Goal: Transaction & Acquisition: Book appointment/travel/reservation

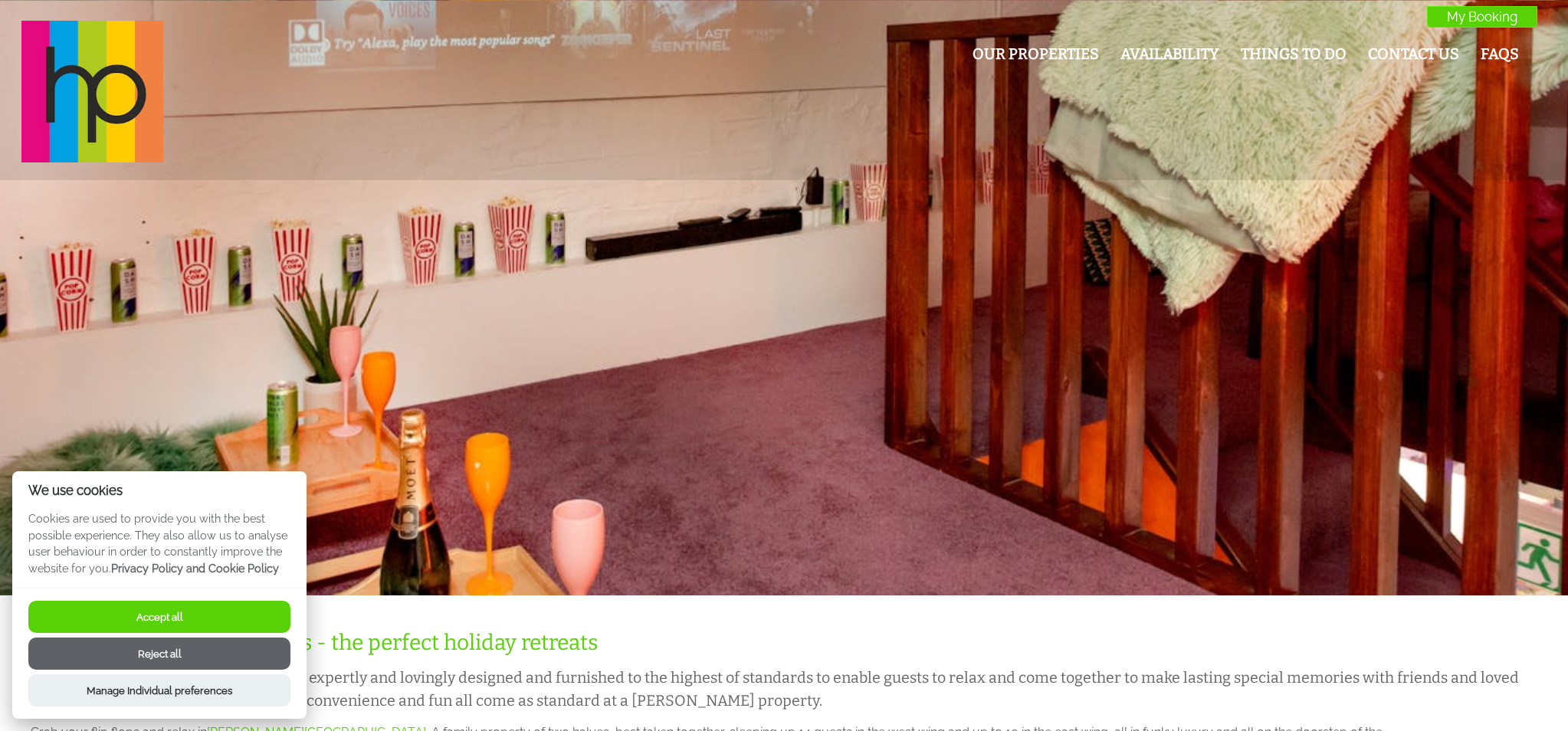
click at [284, 626] on button "Accept all" at bounding box center [159, 617] width 262 height 32
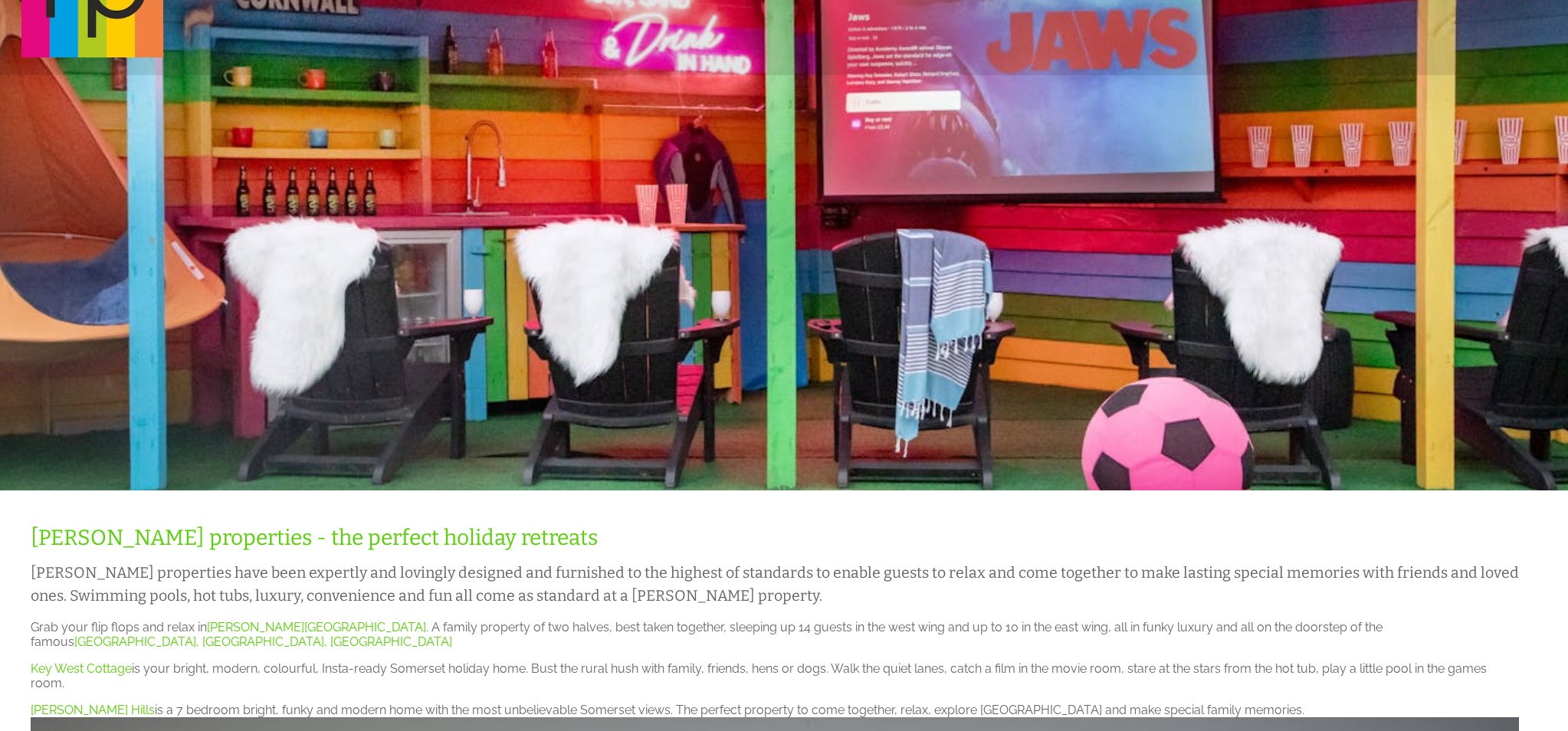
scroll to position [34, 0]
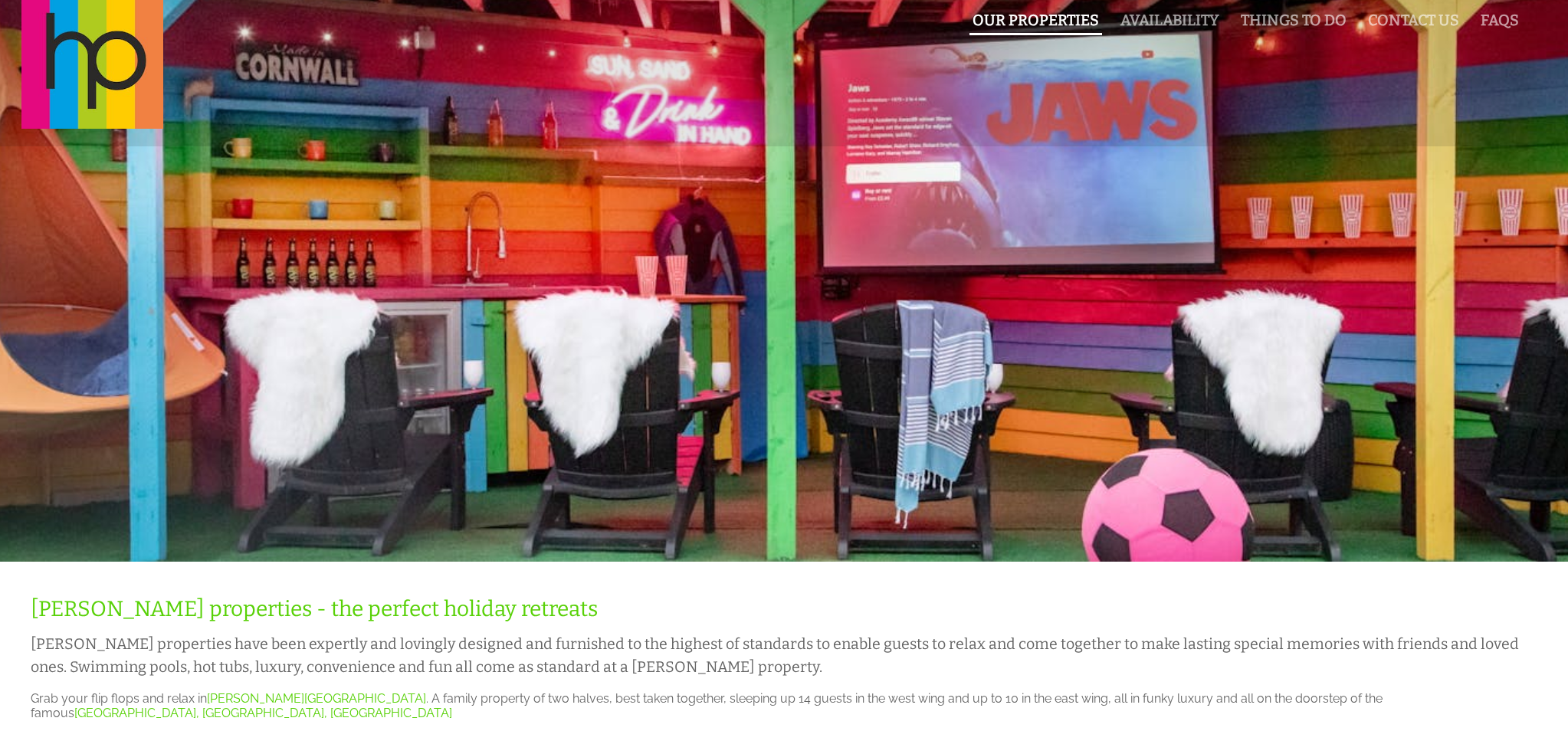
click at [1040, 15] on link "Our Properties" at bounding box center [1036, 20] width 127 height 18
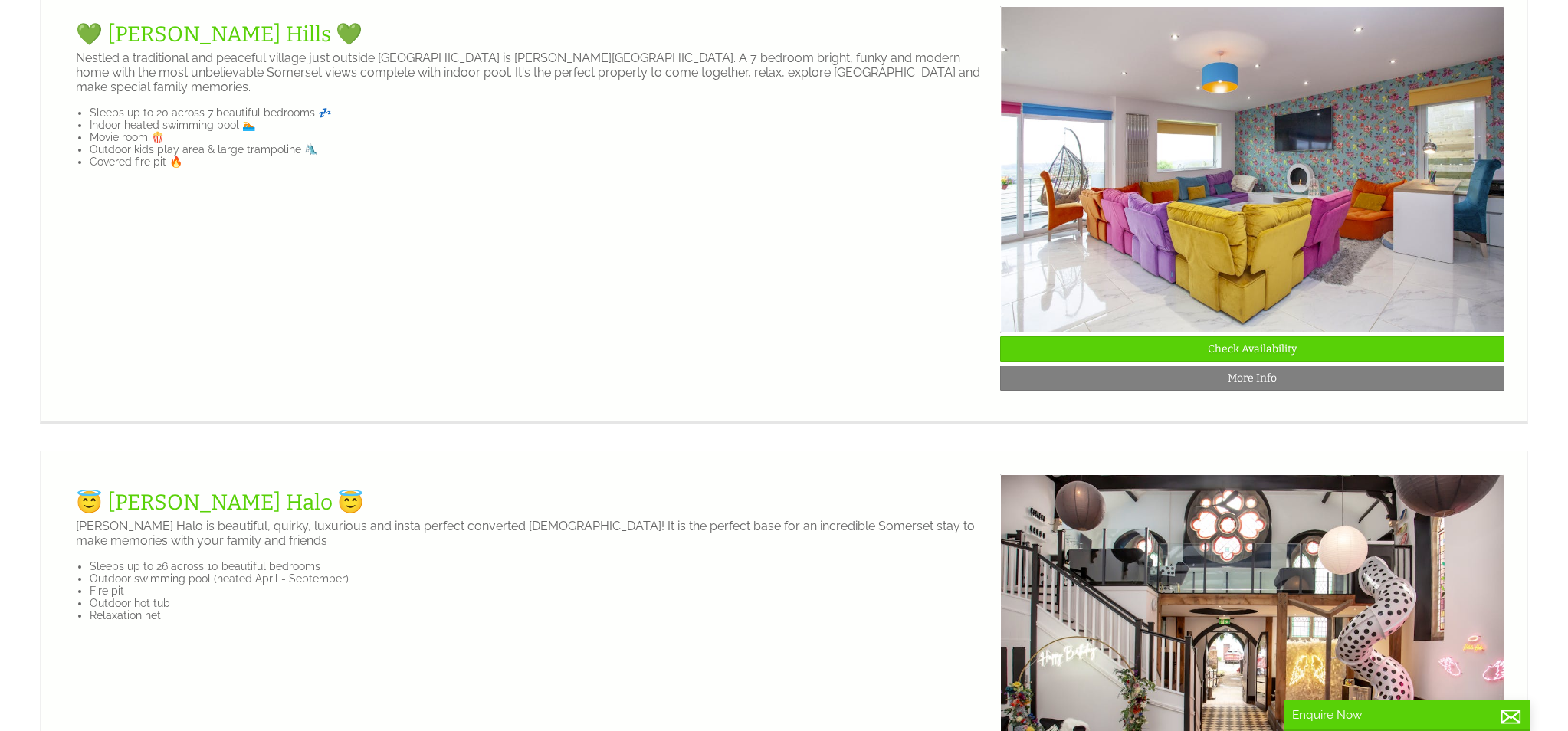
scroll to position [1865, 0]
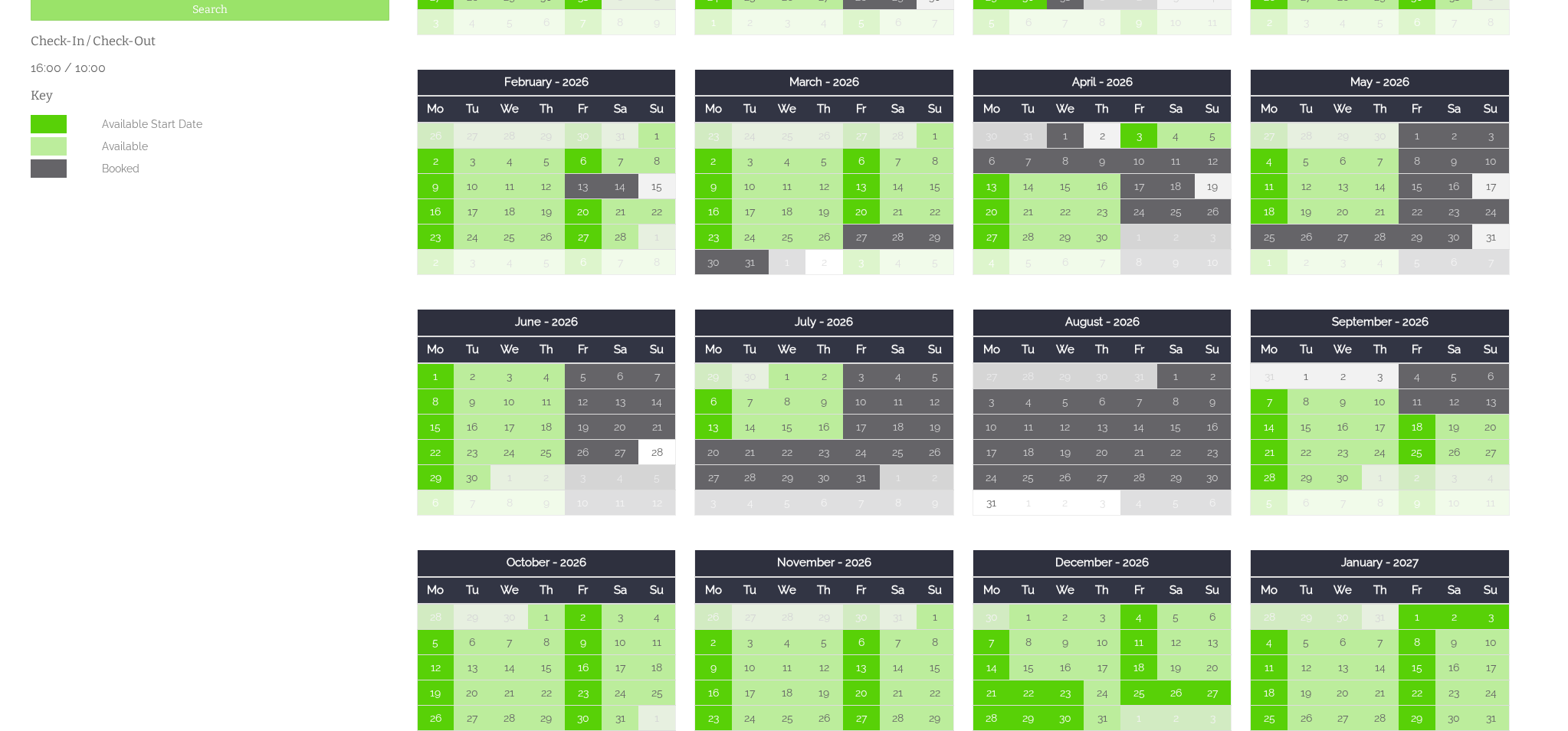
scroll to position [879, 0]
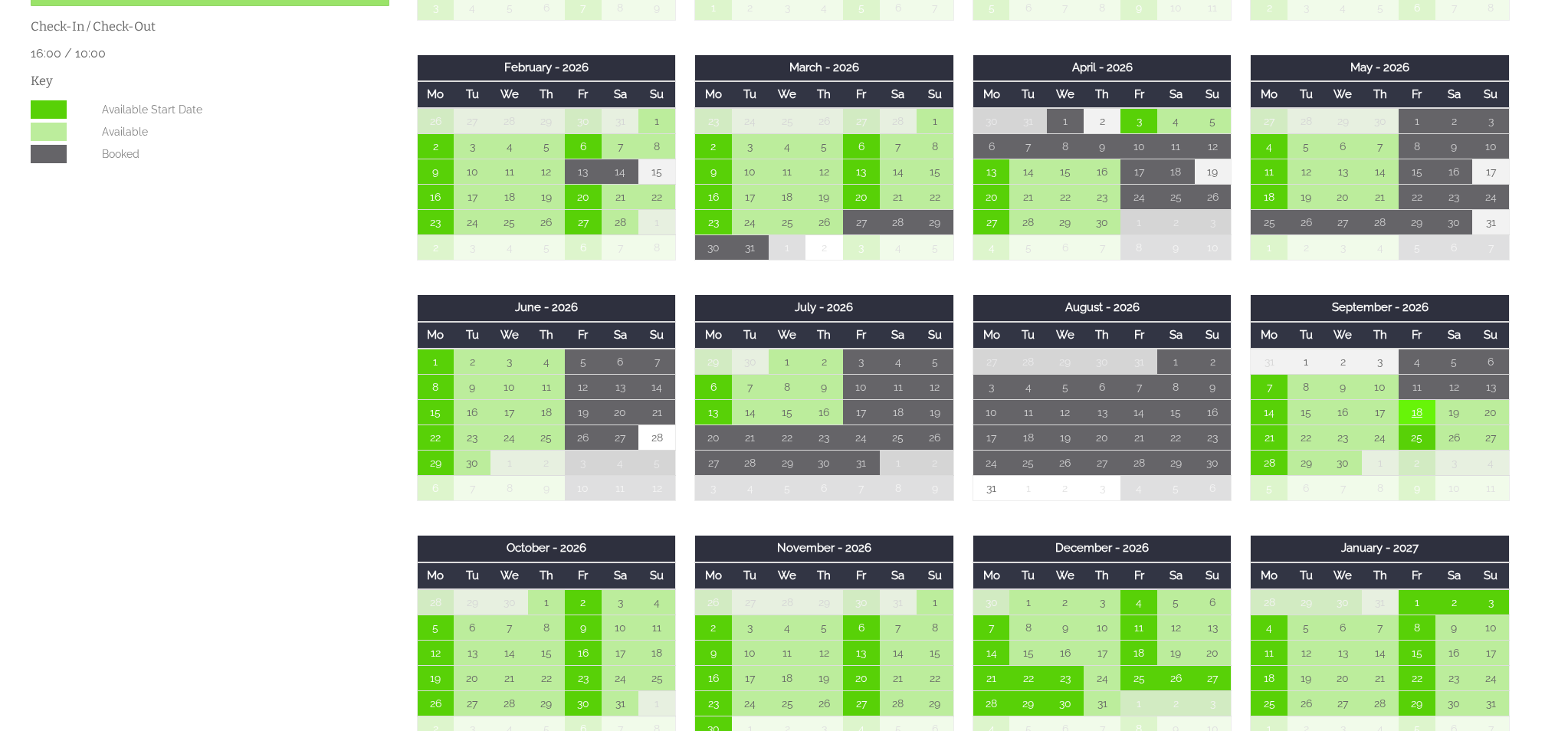
click at [1414, 413] on td "18" at bounding box center [1417, 412] width 37 height 25
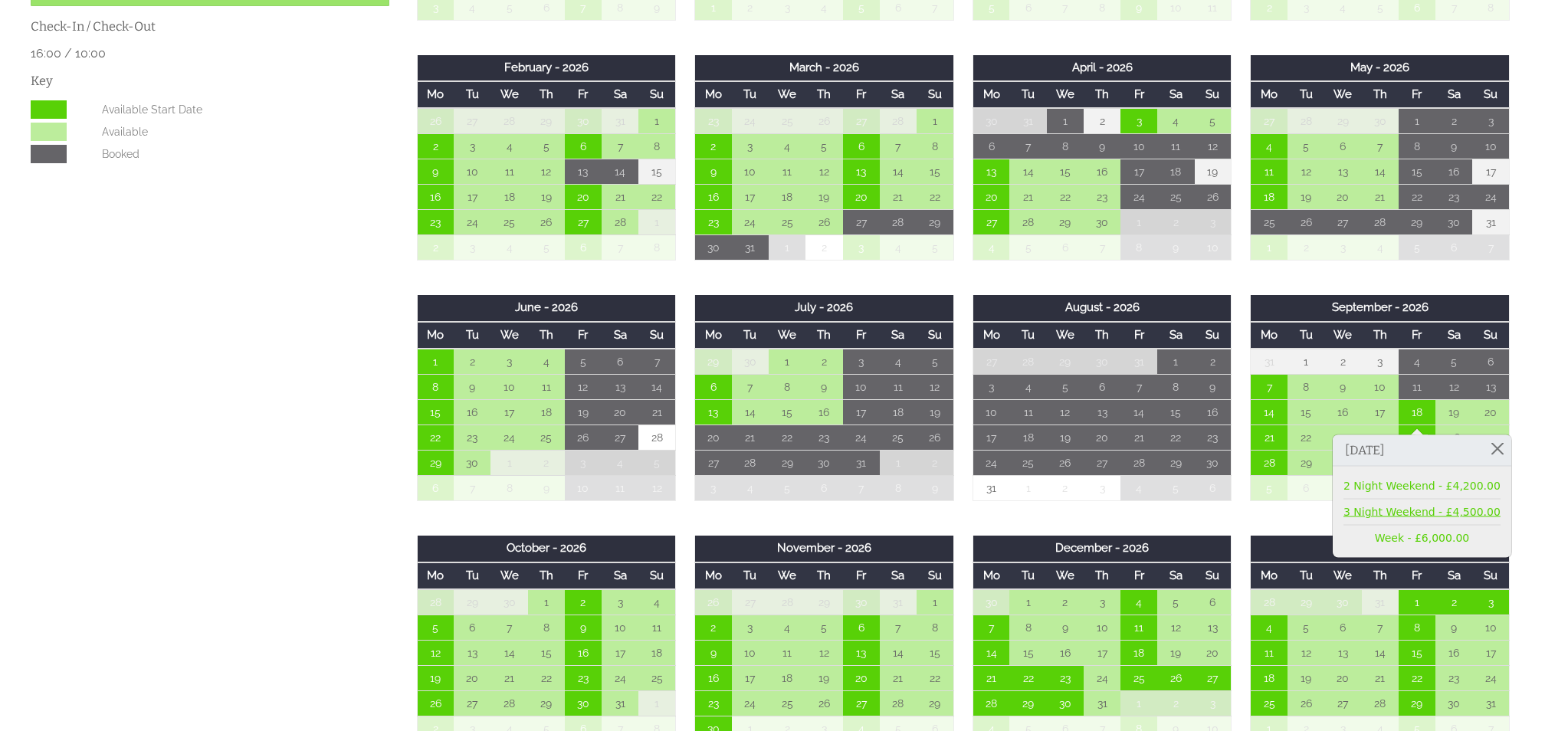
click at [1400, 508] on link "3 Night Weekend - £4,500.00" at bounding box center [1422, 512] width 157 height 16
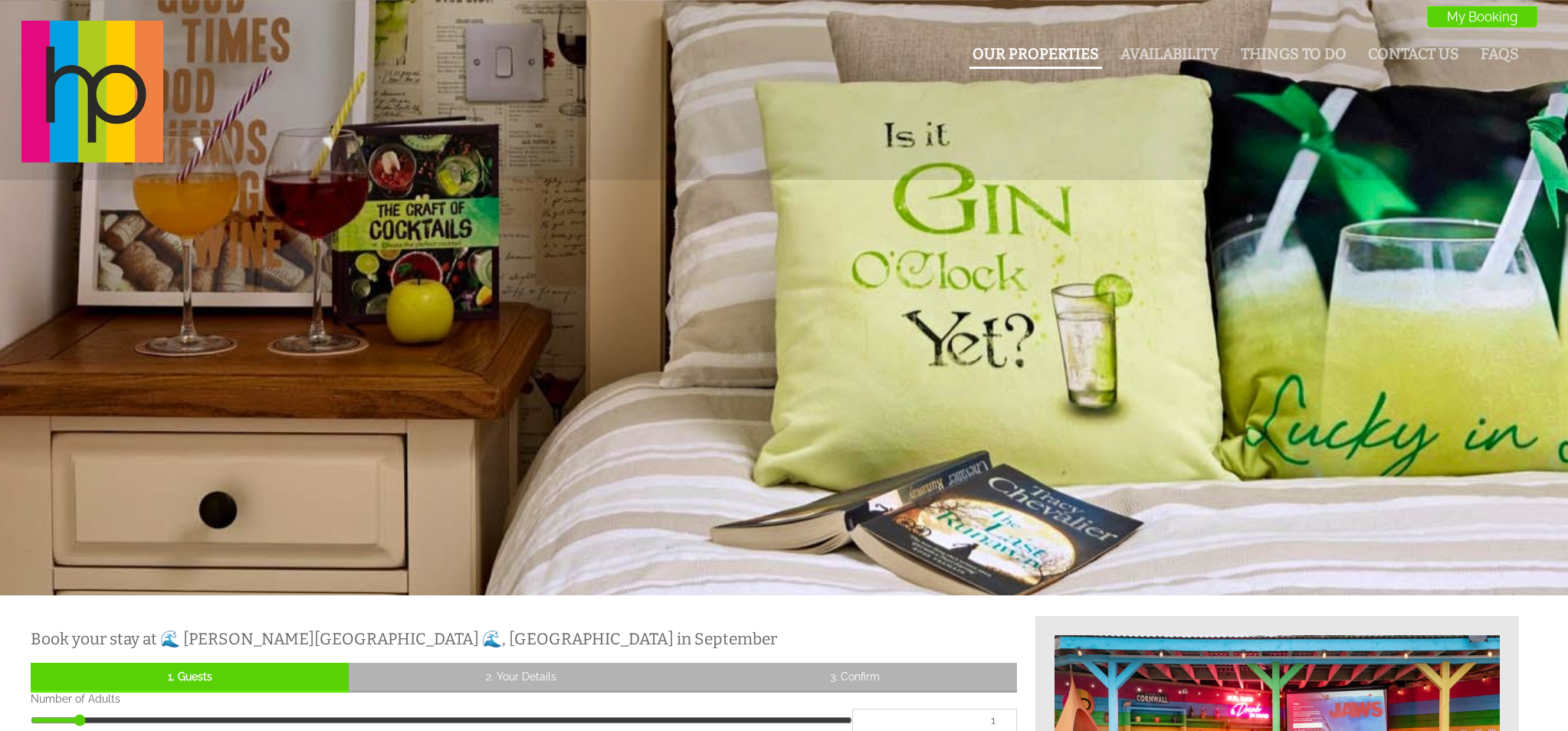
click at [1045, 51] on link "Our Properties" at bounding box center [1036, 54] width 127 height 18
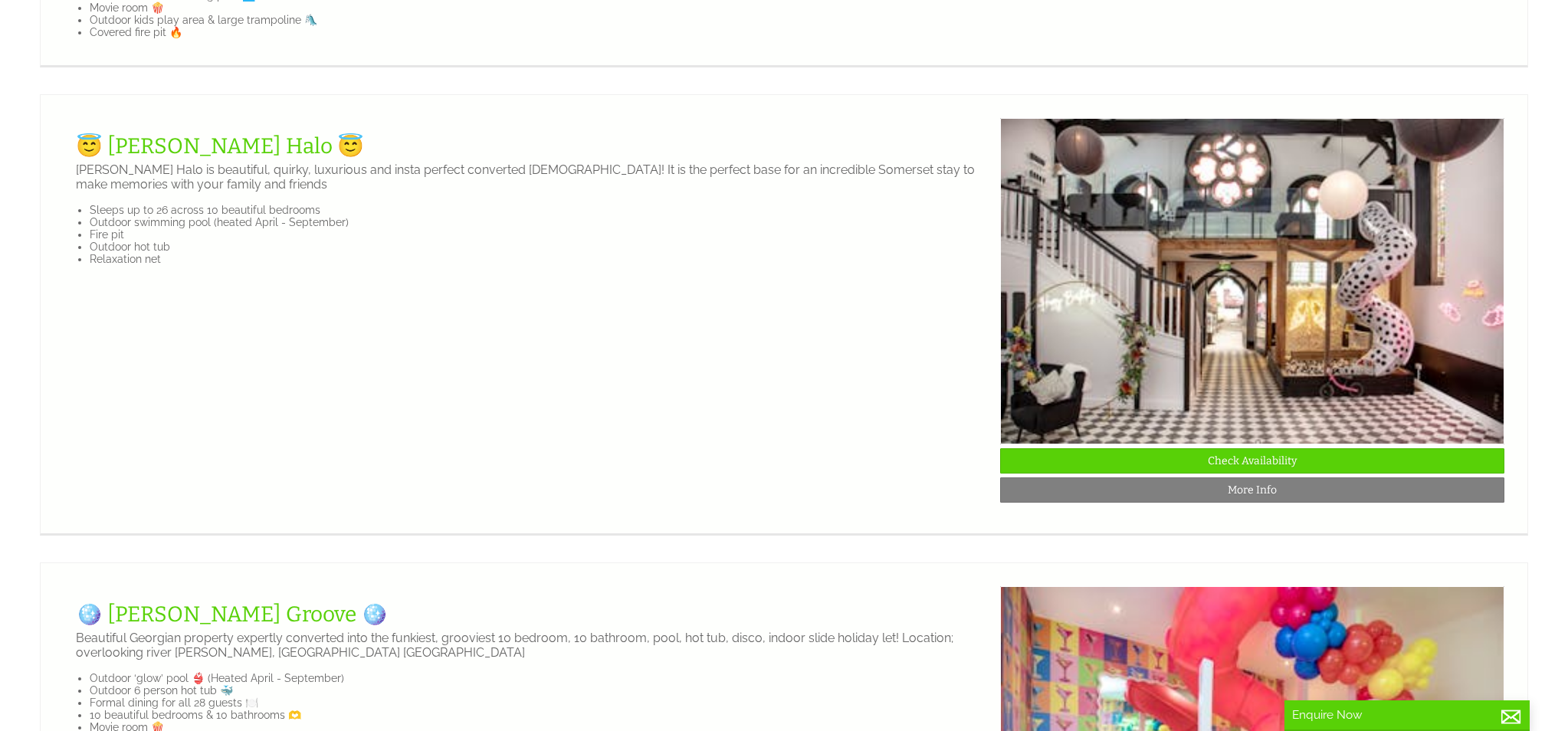
scroll to position [2105, 0]
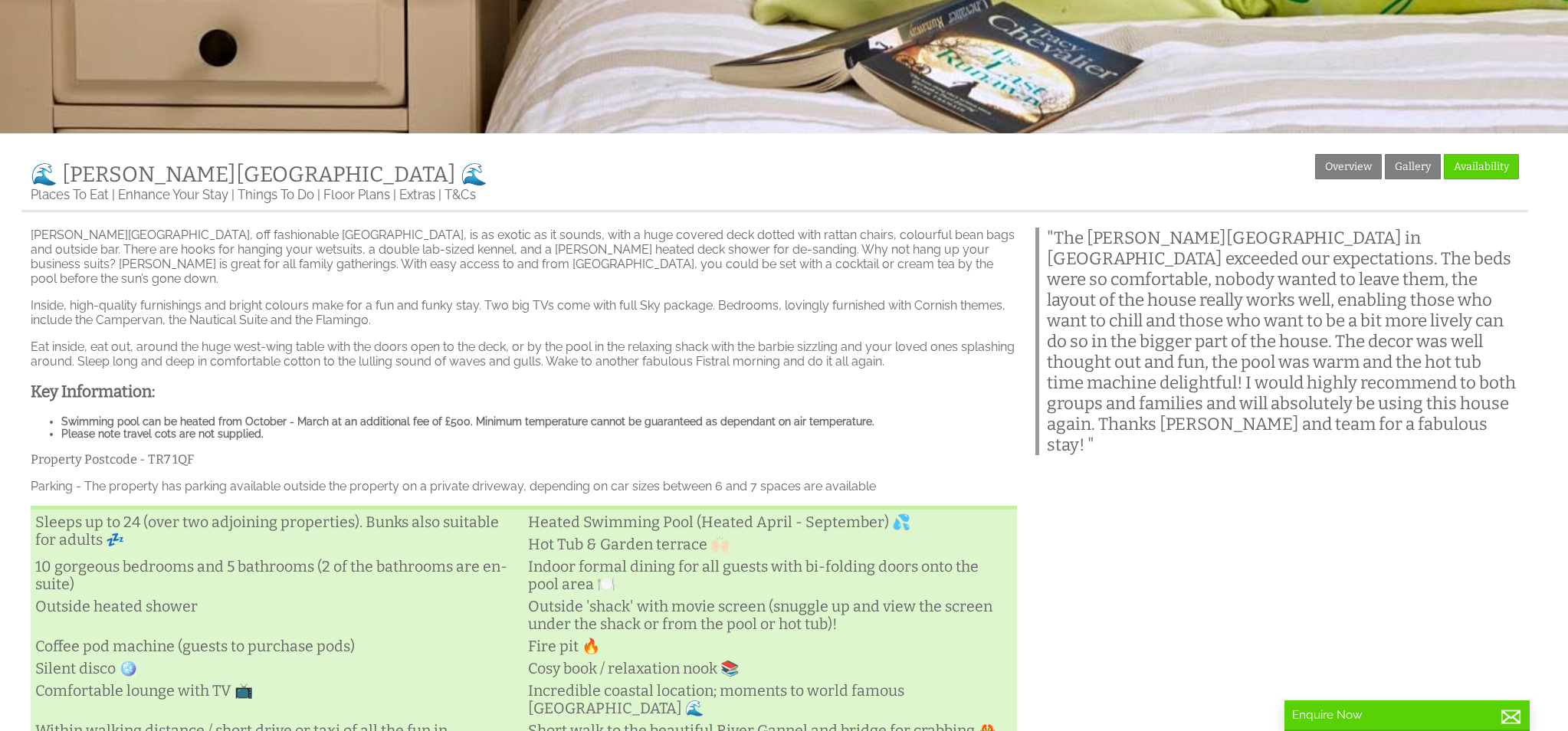
scroll to position [468, 0]
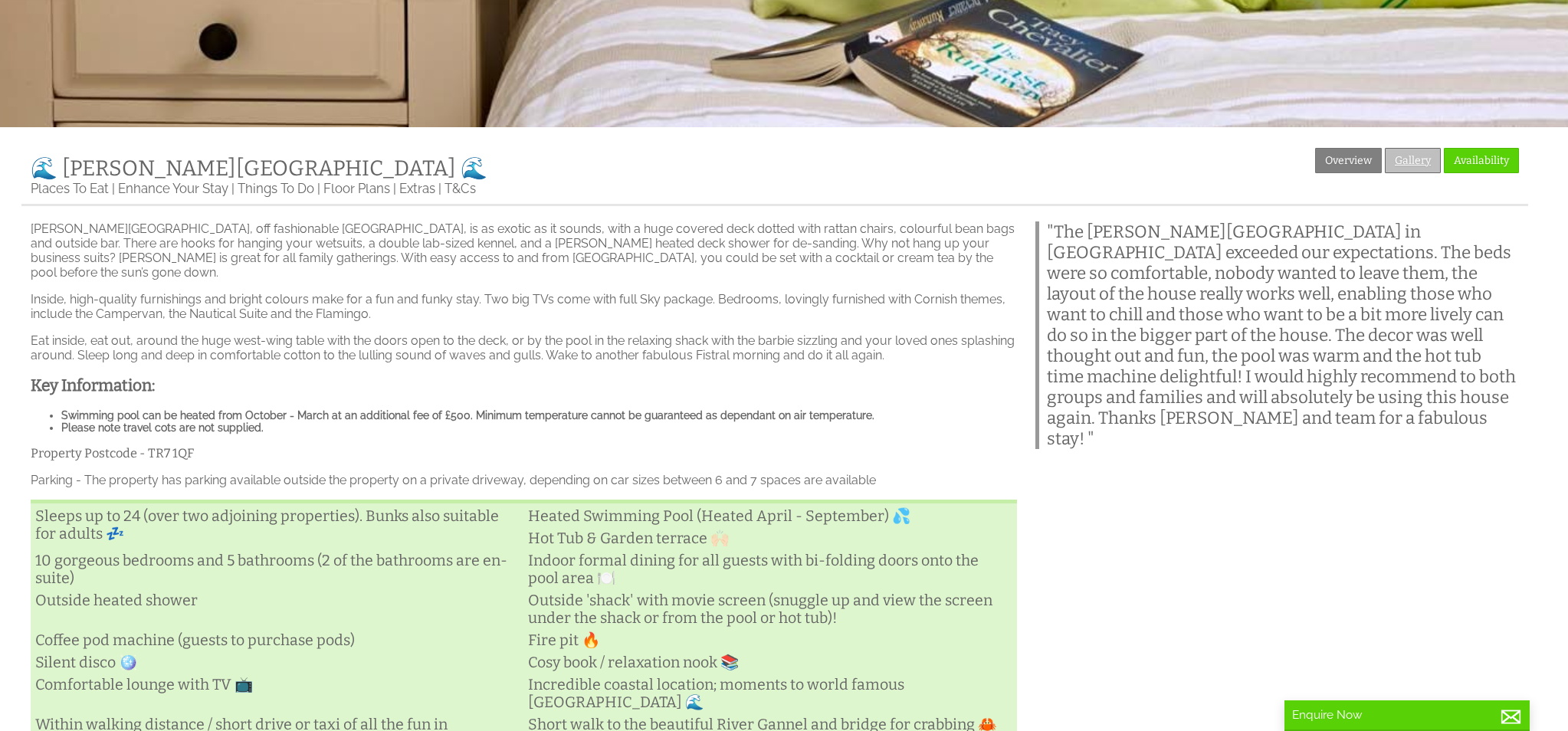
click at [1422, 167] on link "Gallery" at bounding box center [1413, 160] width 56 height 25
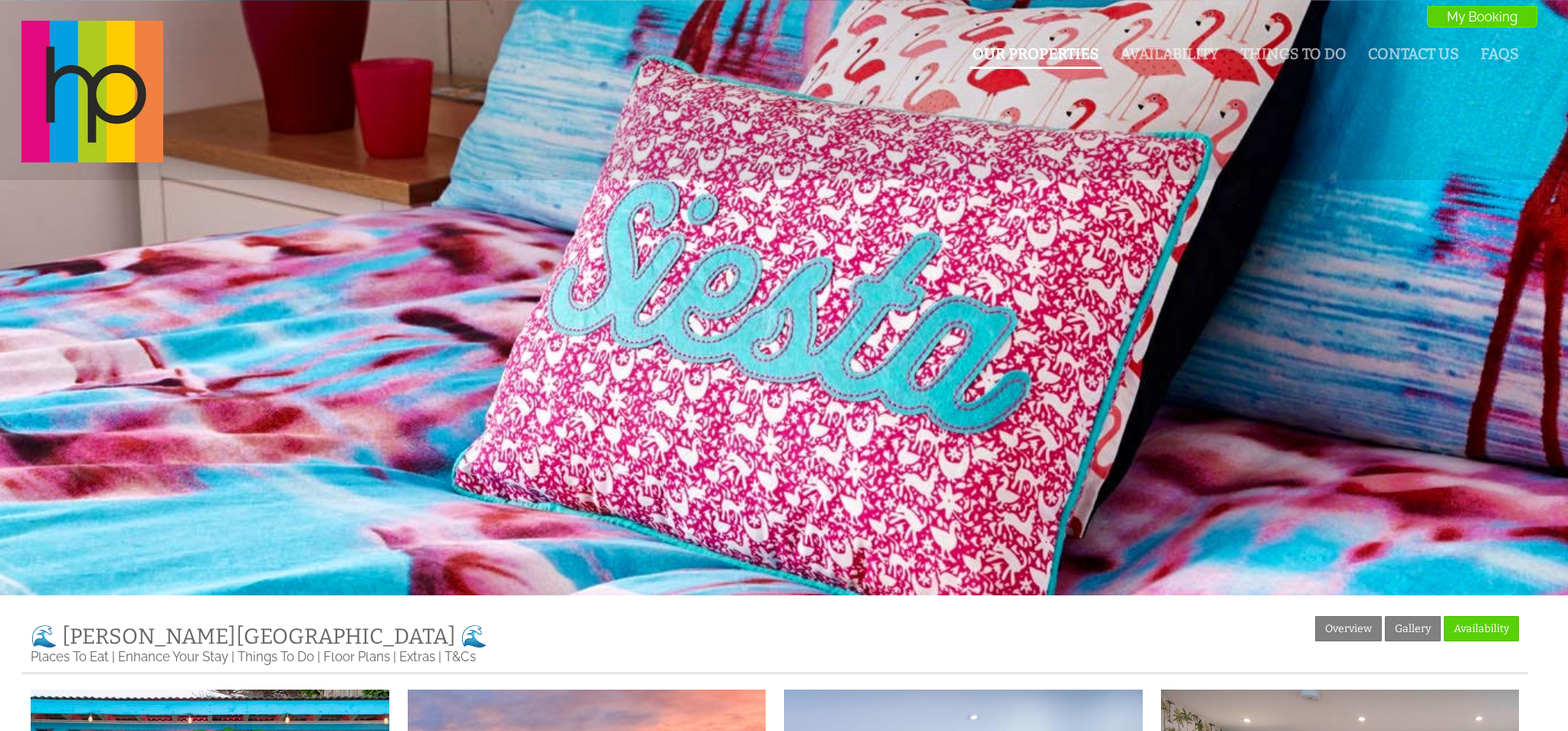
click at [1018, 56] on link "Our Properties" at bounding box center [1036, 54] width 127 height 18
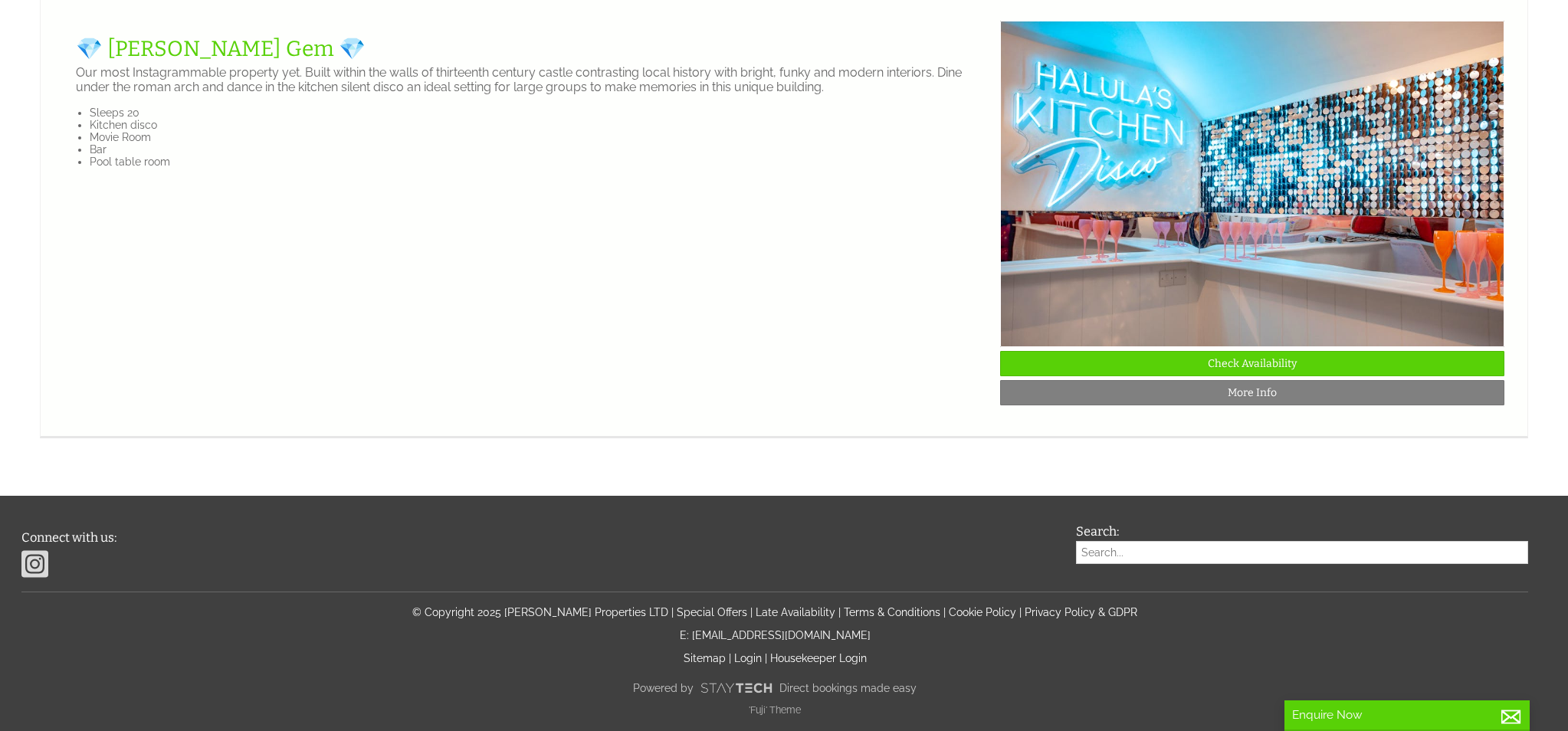
scroll to position [3302, 0]
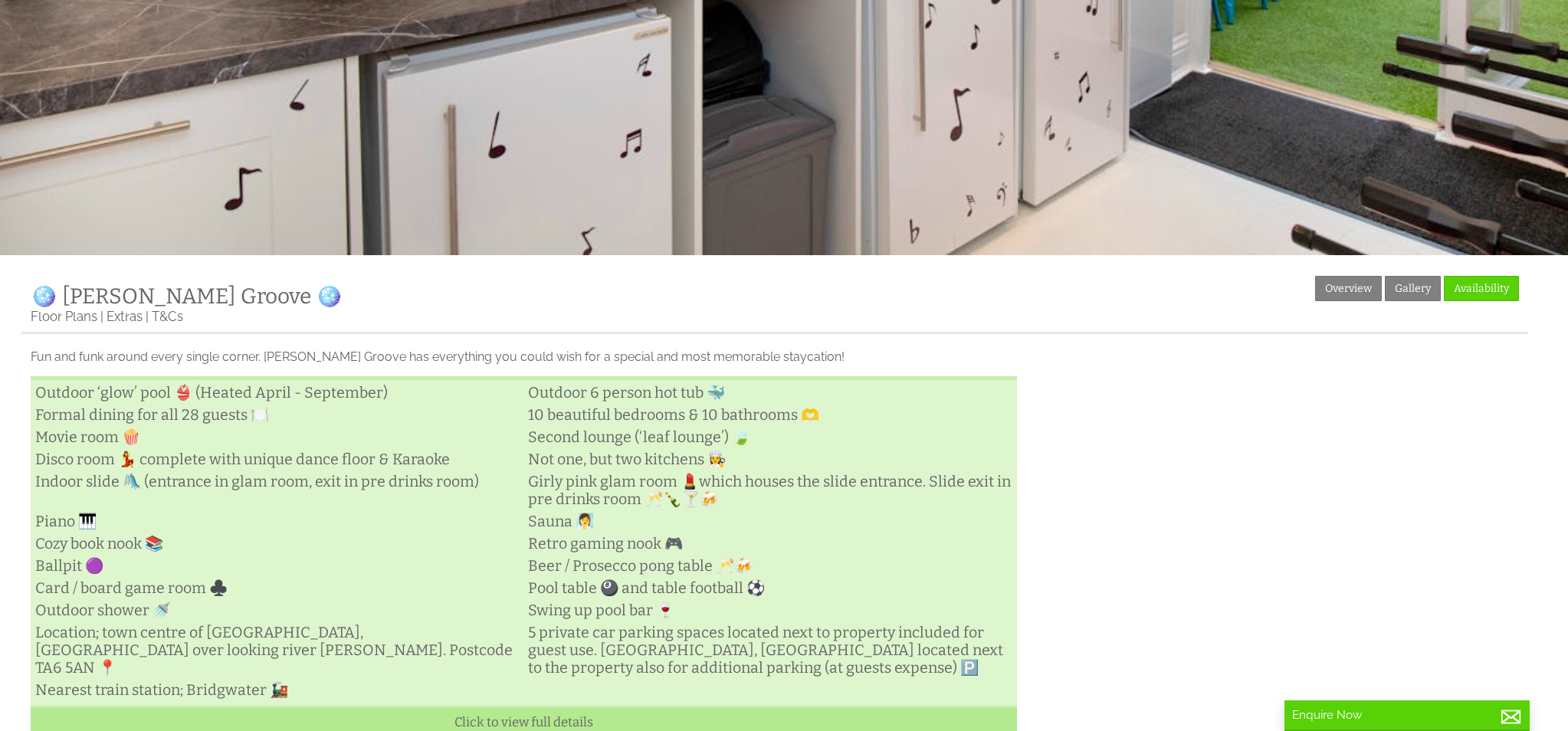
scroll to position [343, 0]
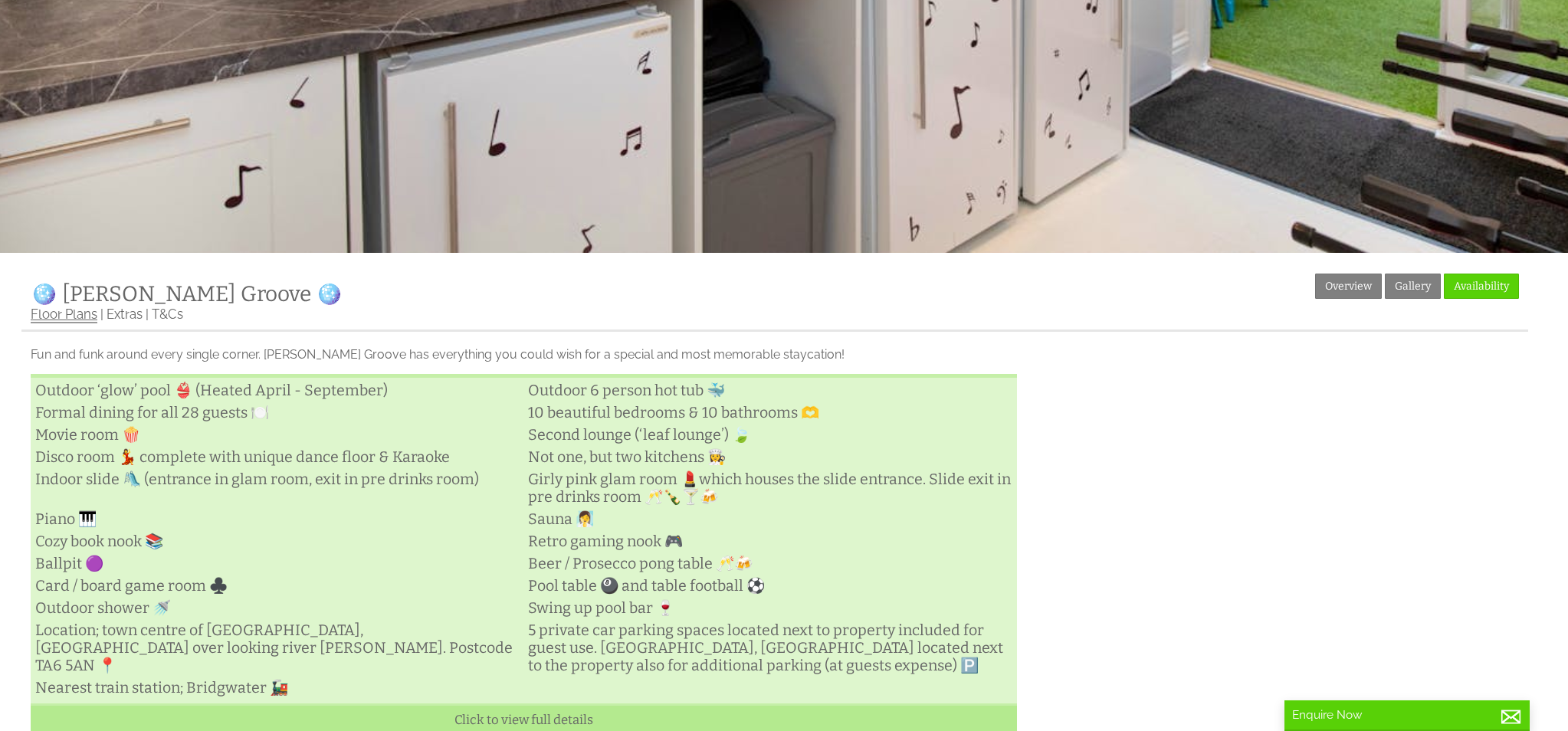
click at [56, 318] on link "Floor Plans" at bounding box center [63, 315] width 67 height 17
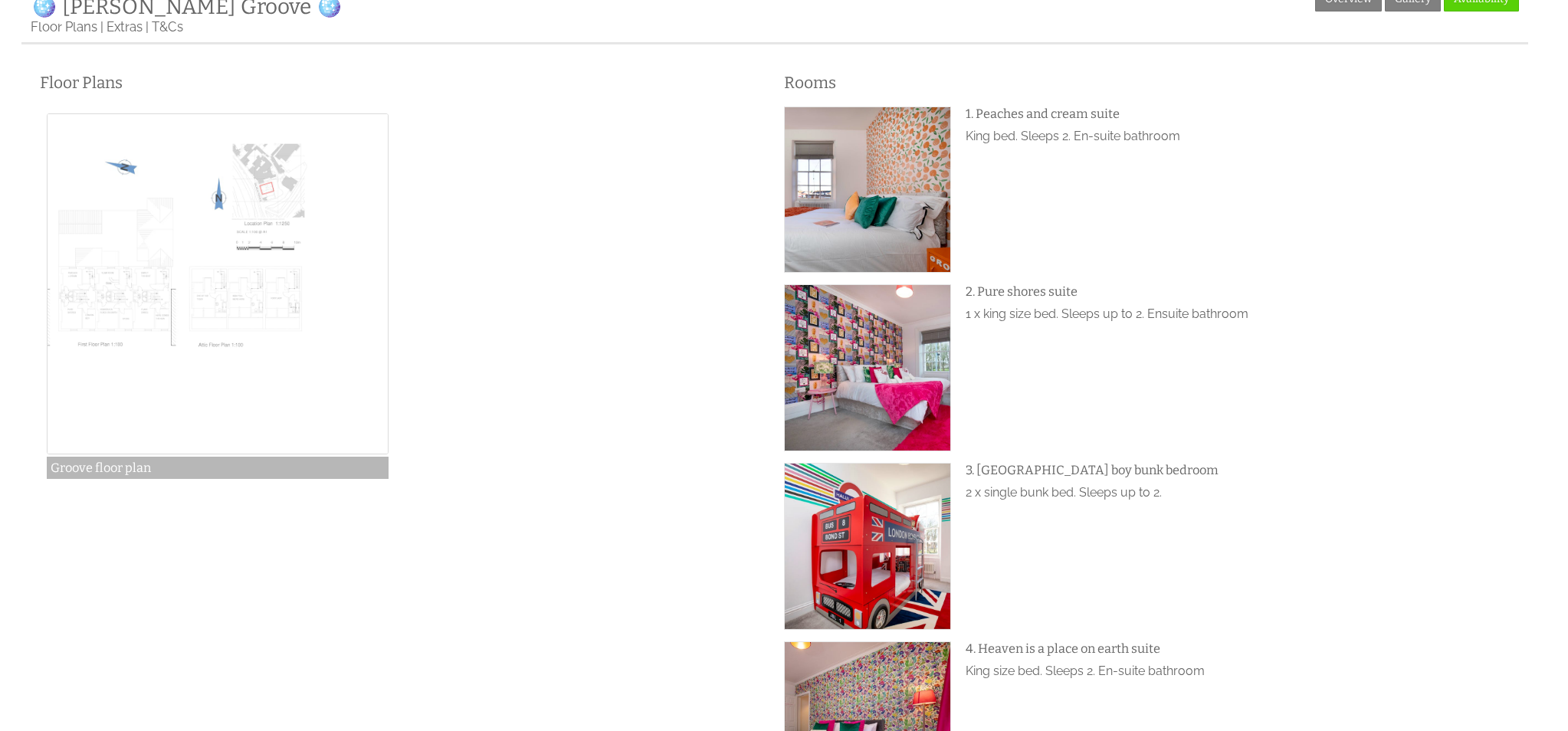
scroll to position [640, 0]
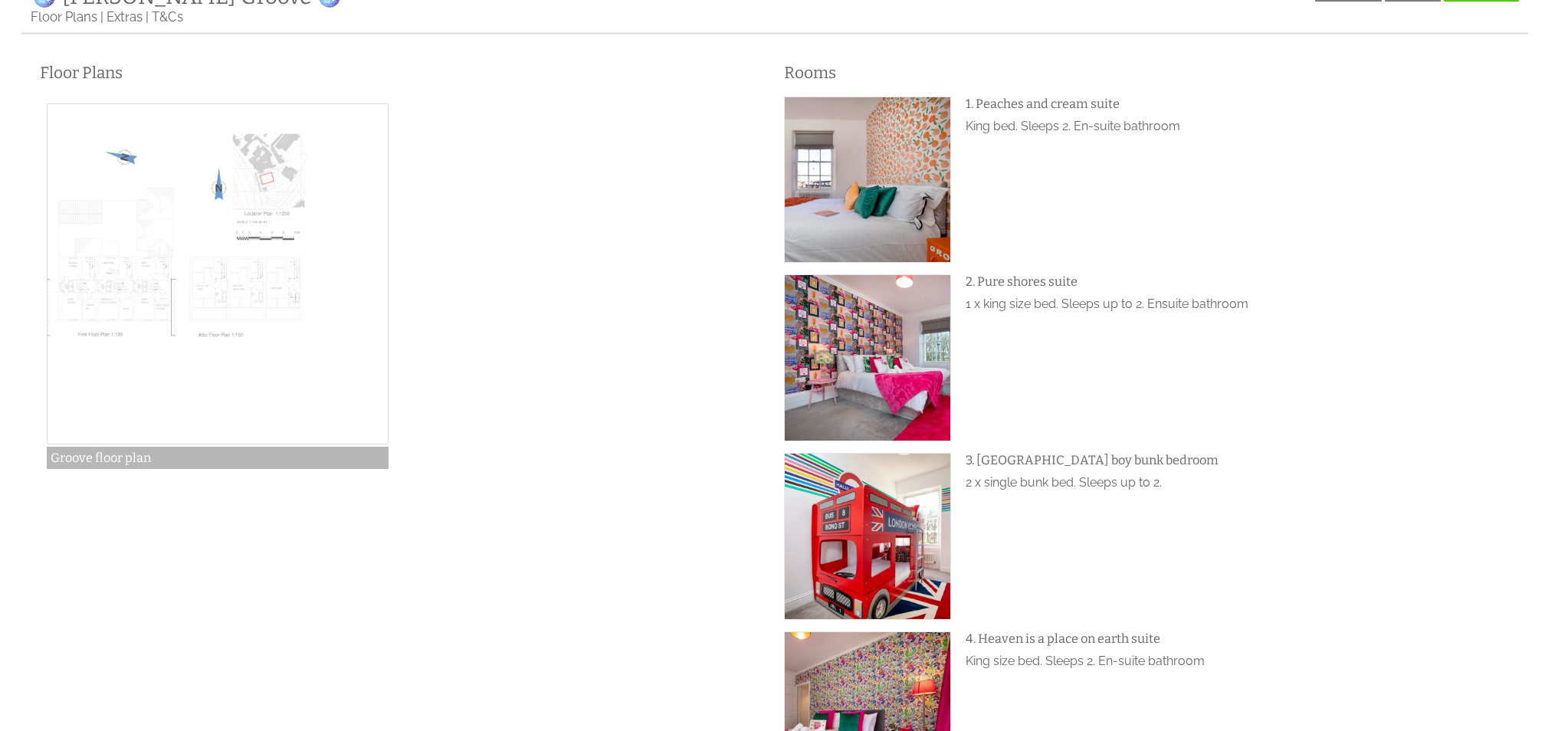
click at [282, 298] on img at bounding box center [218, 274] width 341 height 341
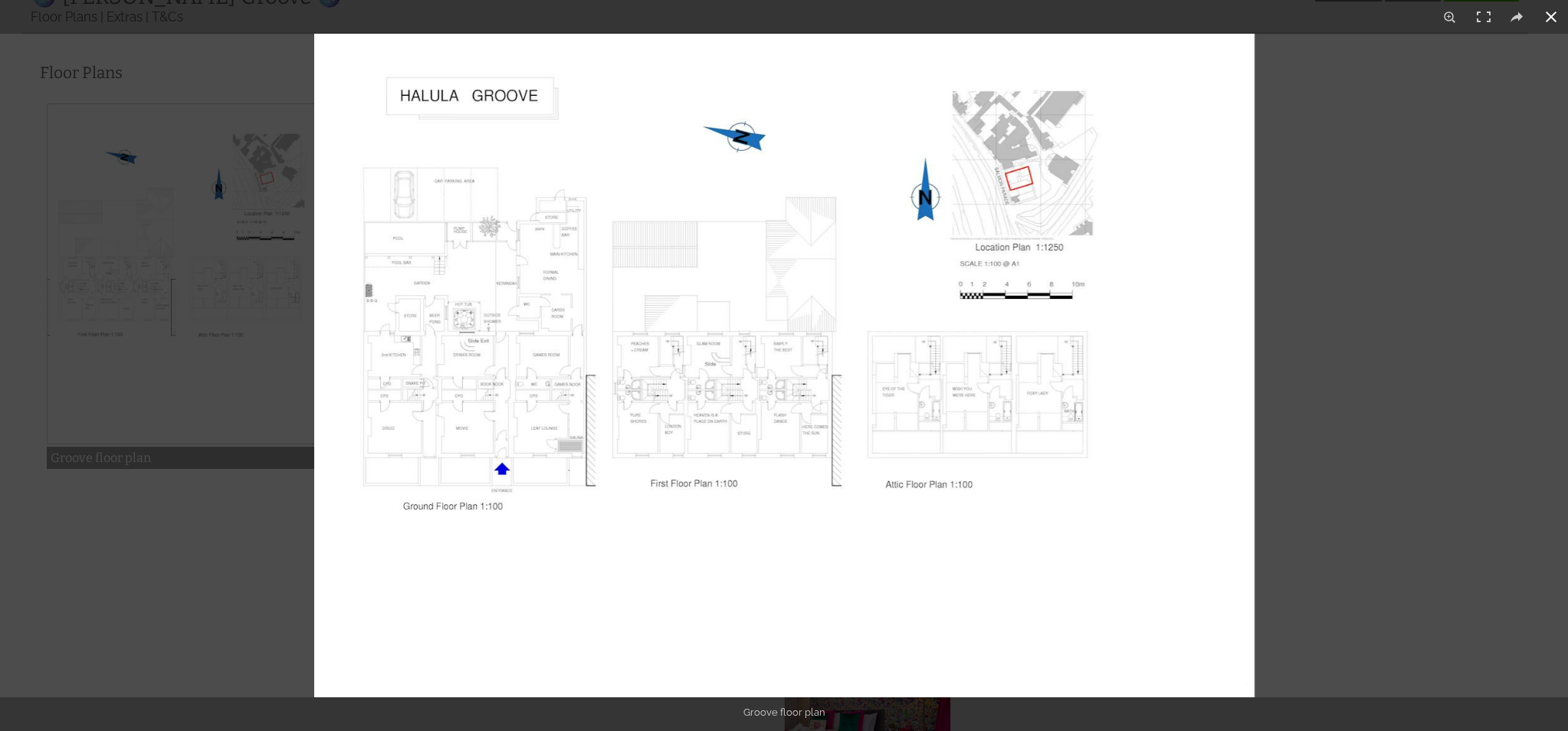
click at [1559, 16] on button at bounding box center [1551, 16] width 34 height 34
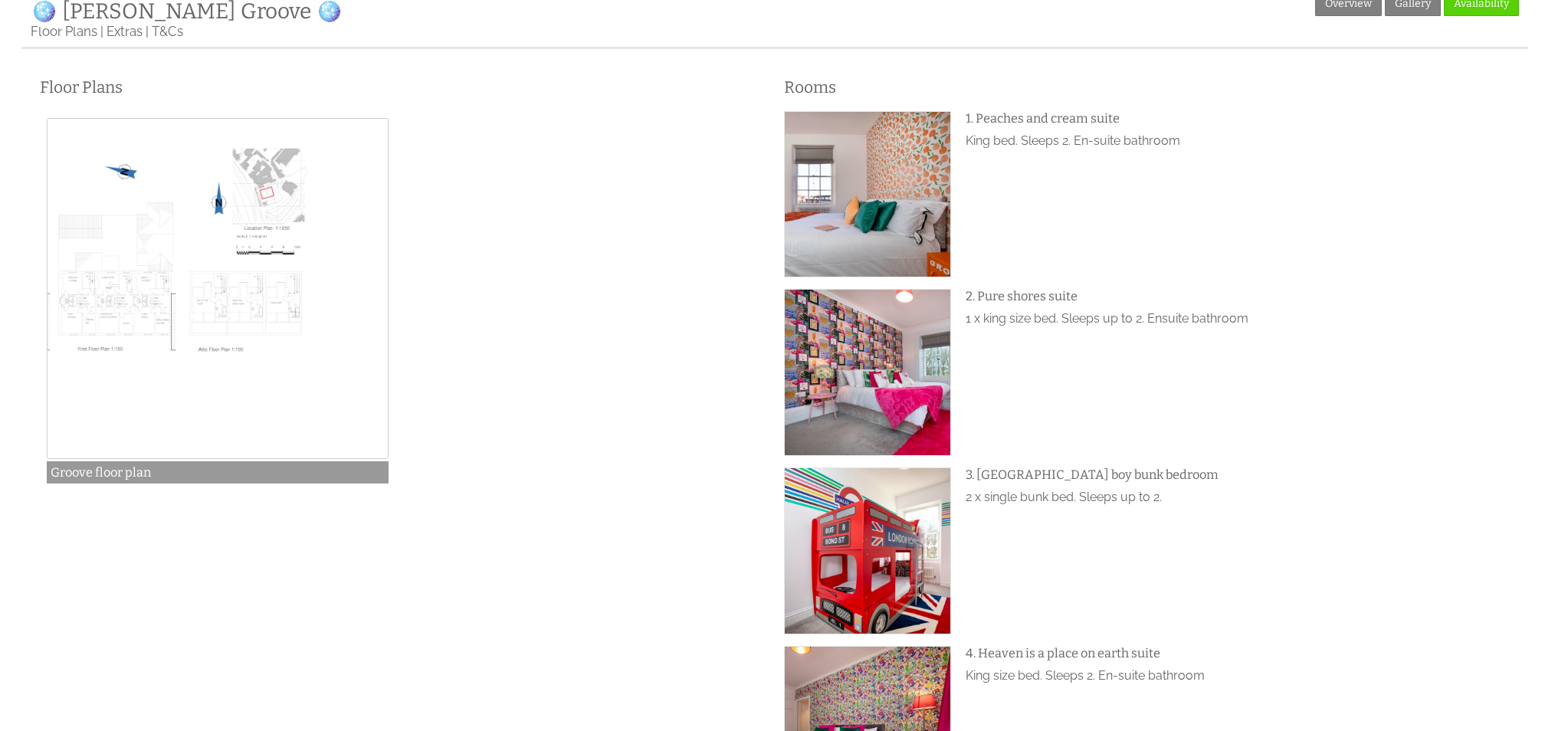
scroll to position [626, 0]
click at [242, 244] on img at bounding box center [218, 288] width 341 height 341
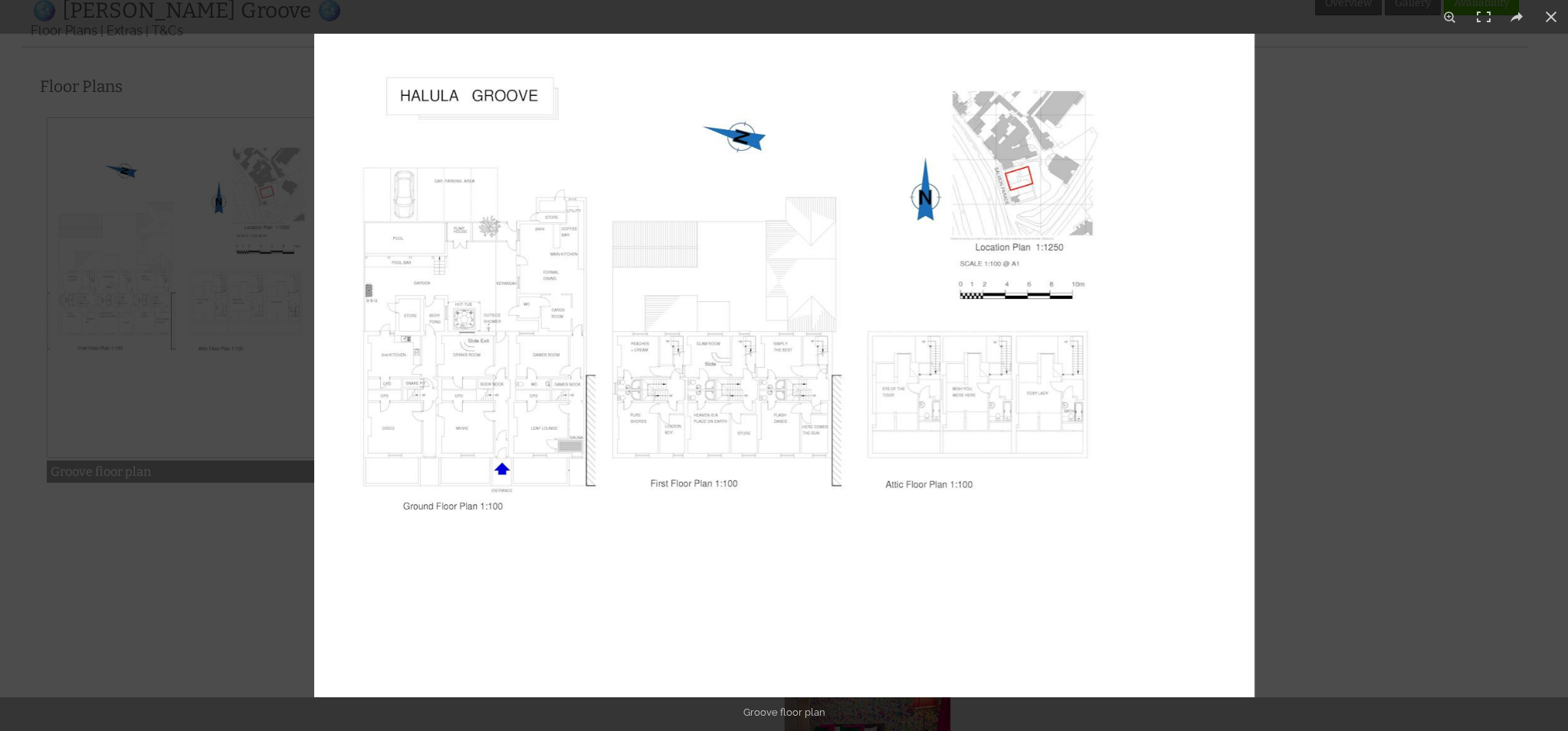
click at [534, 345] on img at bounding box center [785, 366] width 940 height 664
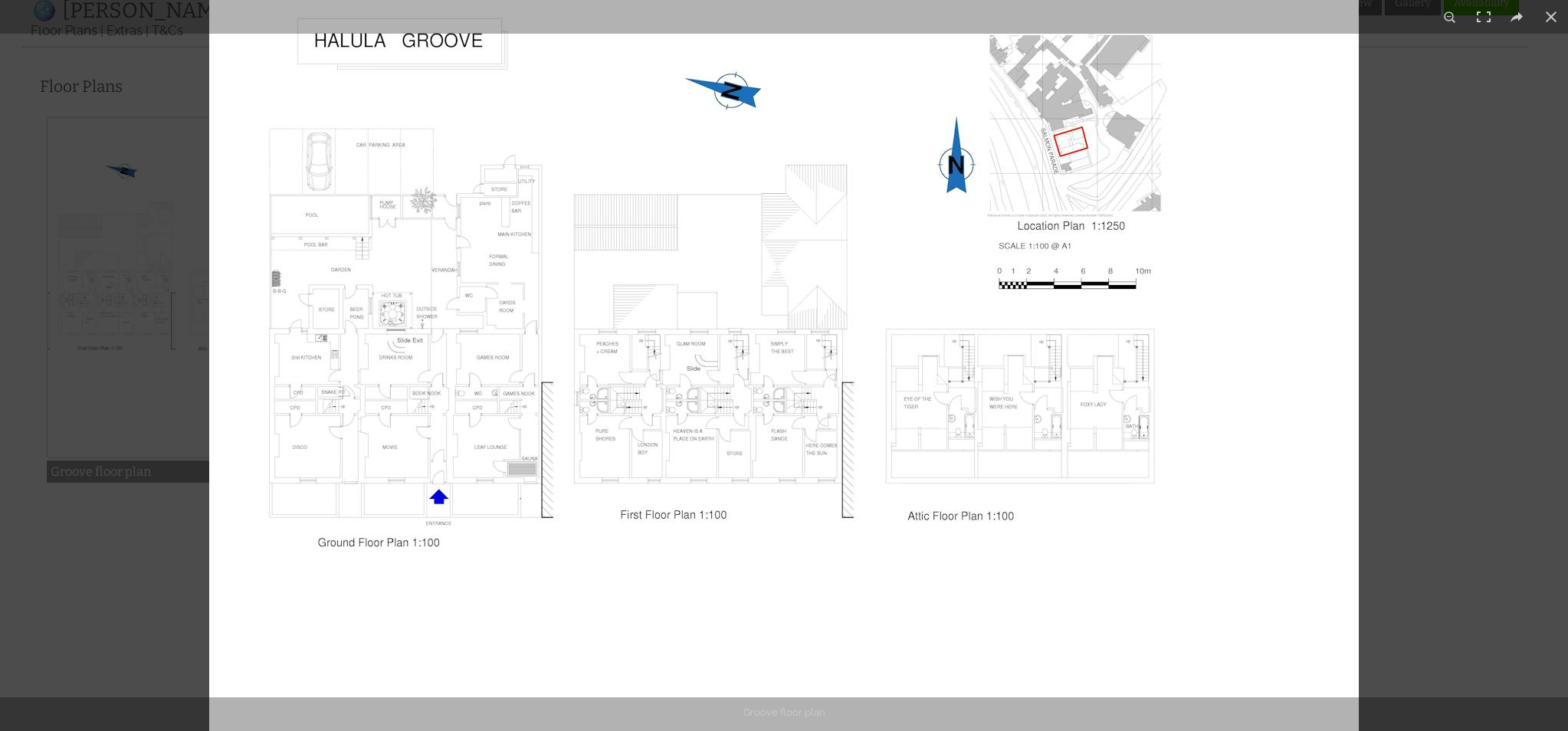
drag, startPoint x: 497, startPoint y: 369, endPoint x: 494, endPoint y: 378, distance: 9.5
click at [494, 378] on img at bounding box center [783, 370] width 1149 height 812
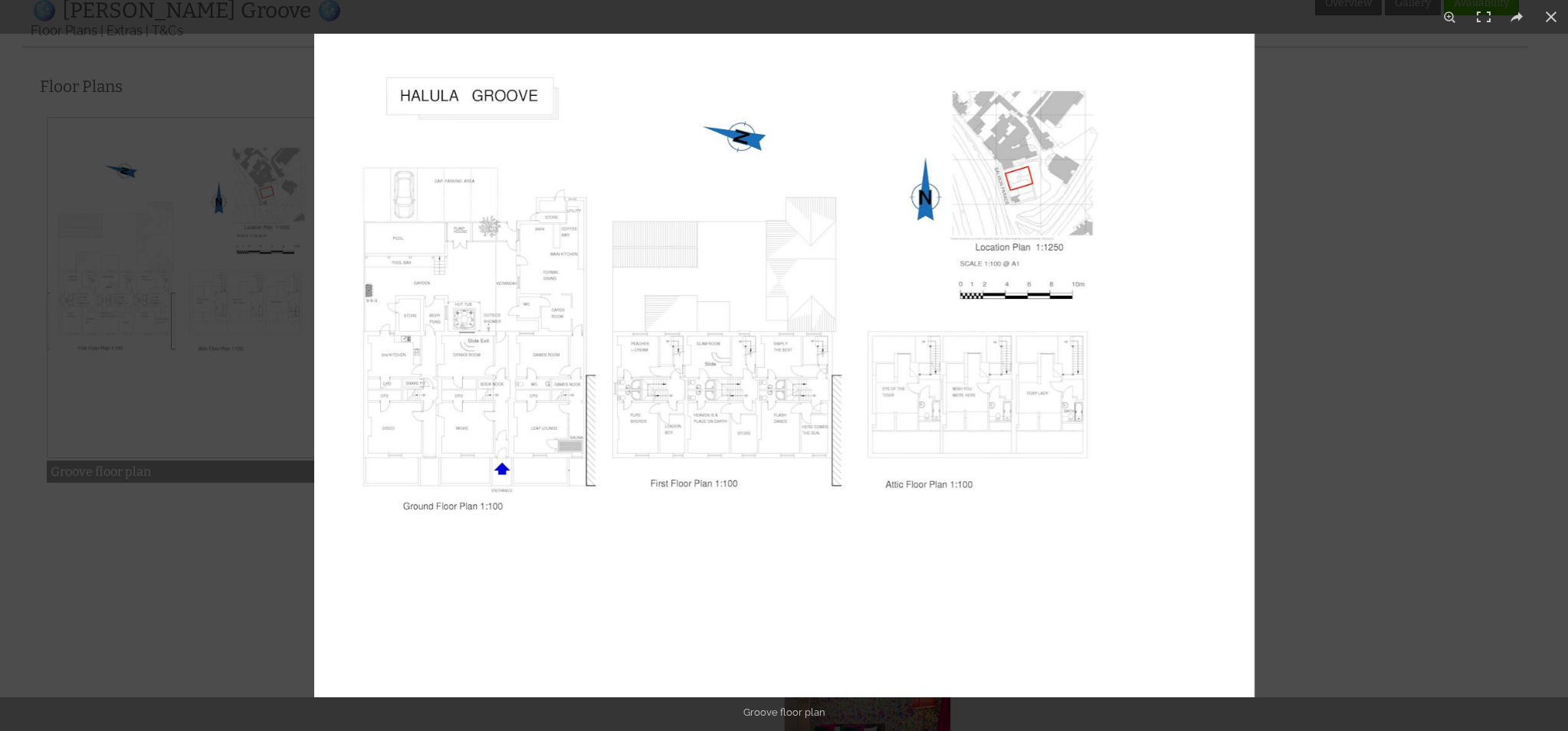
click at [494, 378] on img at bounding box center [785, 366] width 940 height 664
